Goal: Information Seeking & Learning: Check status

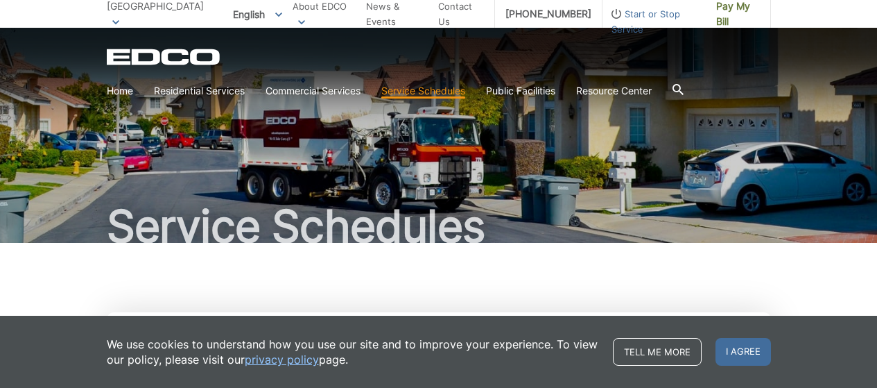
scroll to position [208, 0]
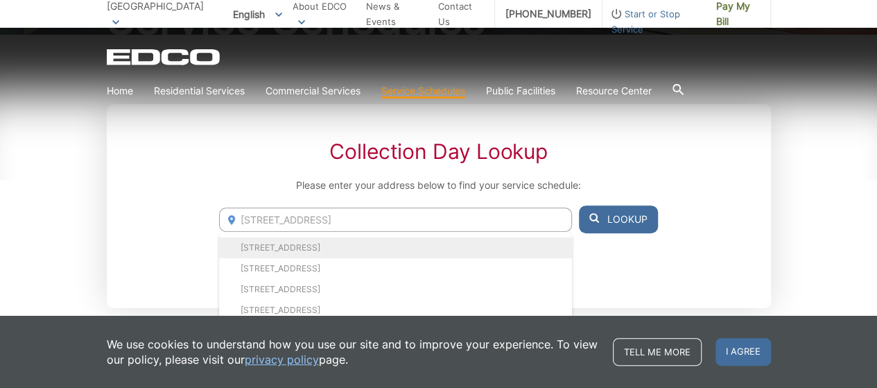
click at [411, 243] on li "[STREET_ADDRESS]" at bounding box center [395, 247] width 352 height 21
type input "[STREET_ADDRESS]"
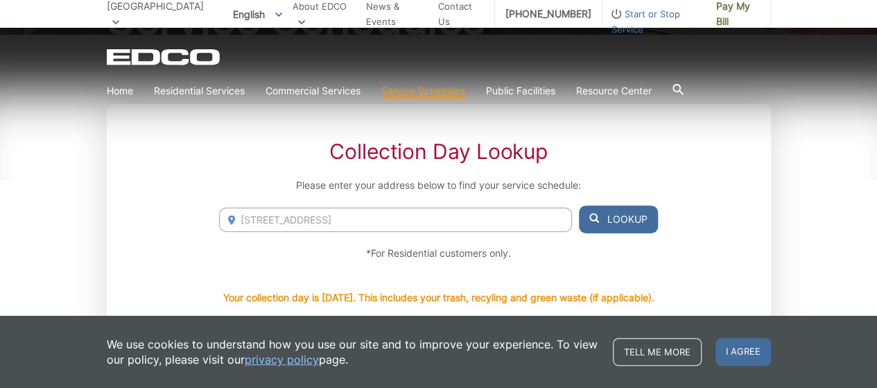
click at [623, 217] on button "Lookup" at bounding box center [618, 219] width 79 height 28
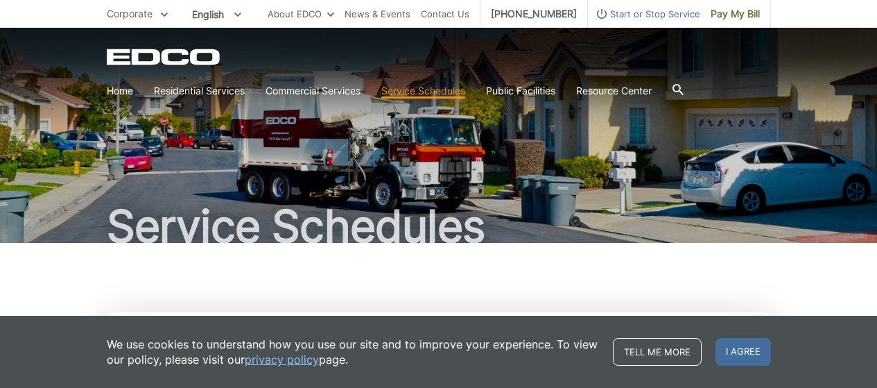
scroll to position [69, 0]
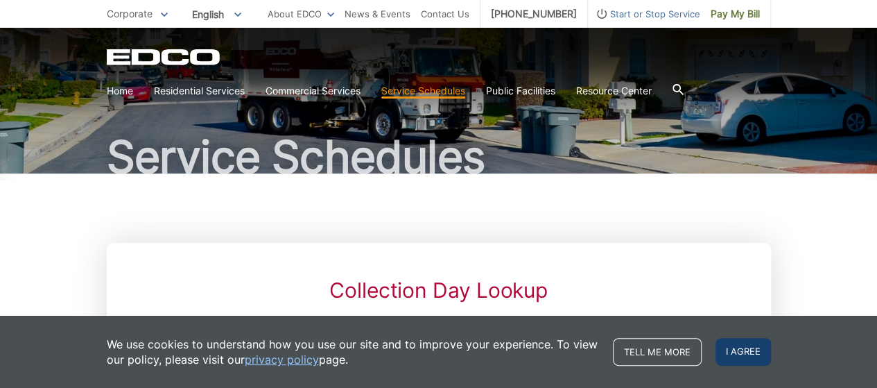
click at [742, 349] on span "I agree" at bounding box center [742, 352] width 55 height 28
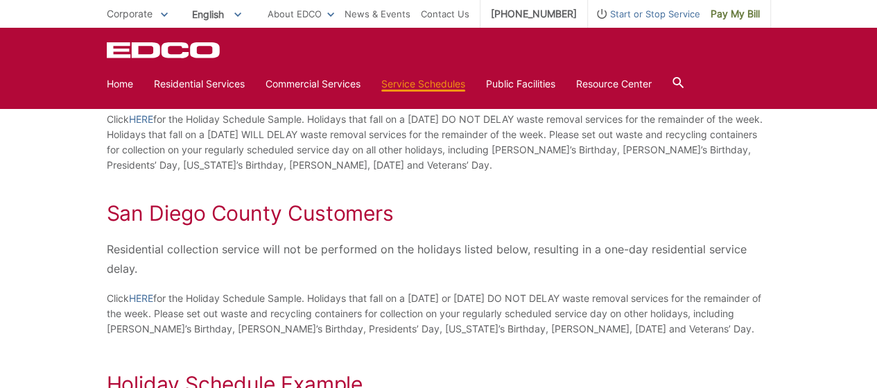
scroll to position [693, 0]
click at [145, 305] on link "HERE" at bounding box center [141, 297] width 24 height 15
